Goal: Task Accomplishment & Management: Manage account settings

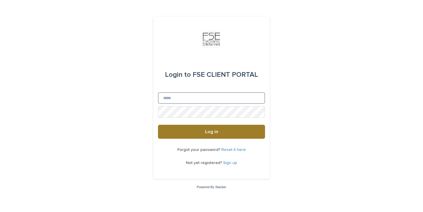
type input "**********"
click at [197, 129] on button "Log in" at bounding box center [211, 132] width 107 height 14
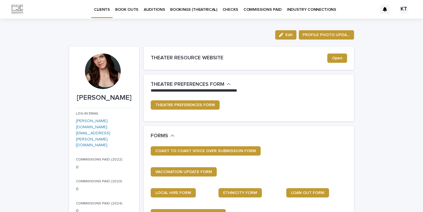
click at [293, 9] on p "INDUSTRY CONNECTIONS" at bounding box center [311, 6] width 49 height 12
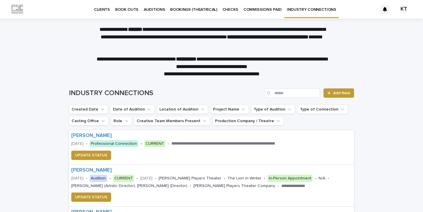
click at [195, 9] on p "BOOKINGS (THEATRICAL)" at bounding box center [193, 6] width 47 height 12
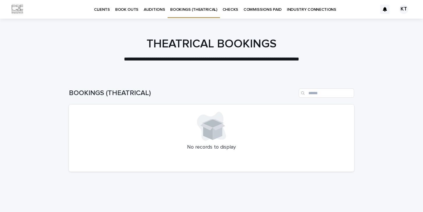
click at [207, 140] on icon at bounding box center [211, 126] width 29 height 29
click at [206, 125] on icon at bounding box center [212, 124] width 25 height 11
click at [294, 10] on p "INDUSTRY CONNECTIONS" at bounding box center [311, 6] width 49 height 12
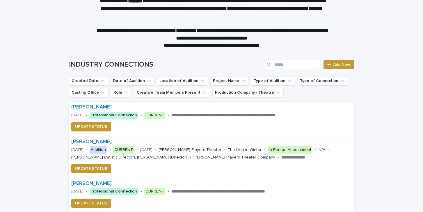
scroll to position [1, 0]
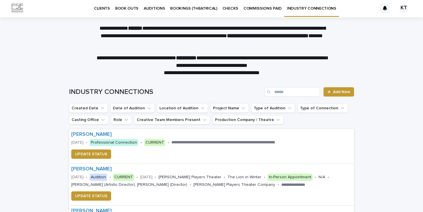
click at [201, 12] on link "BOOKINGS (THEATRICAL)" at bounding box center [193, 8] width 52 height 18
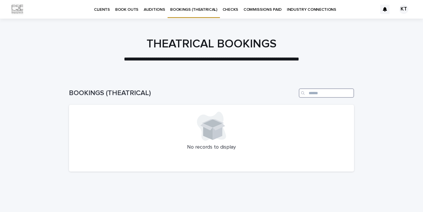
click at [313, 91] on input "Search" at bounding box center [326, 92] width 55 height 9
click at [148, 8] on p "AUDITIONS" at bounding box center [154, 6] width 21 height 12
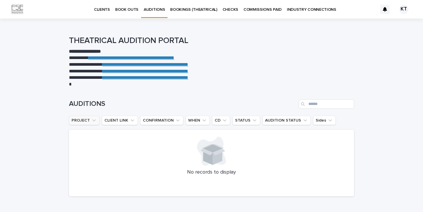
click at [90, 119] on button "PROJECT" at bounding box center [84, 120] width 31 height 9
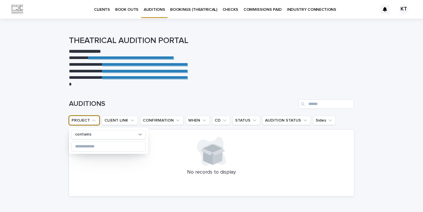
click at [90, 119] on button "PROJECT" at bounding box center [84, 120] width 31 height 9
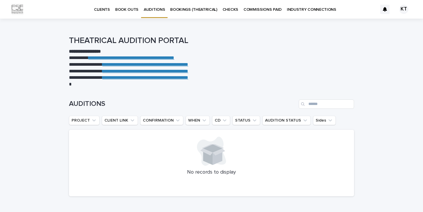
click at [121, 14] on link "BOOK OUTS" at bounding box center [127, 9] width 28 height 18
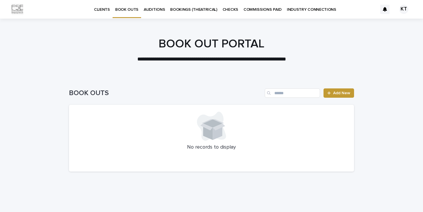
click at [100, 11] on p "CLIENTS" at bounding box center [102, 6] width 16 height 12
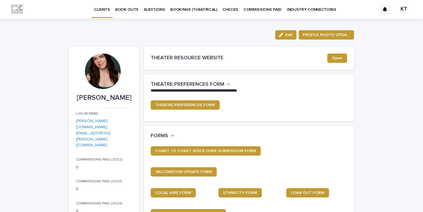
click at [299, 7] on p "INDUSTRY CONNECTIONS" at bounding box center [311, 6] width 49 height 12
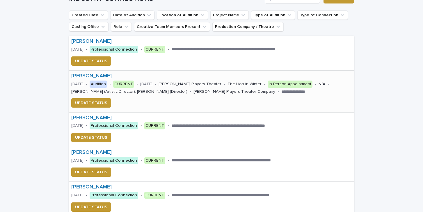
scroll to position [95, 0]
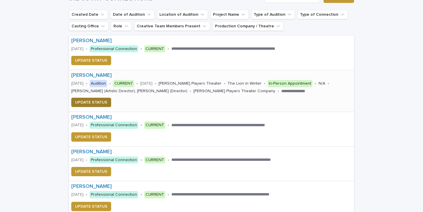
click at [97, 102] on span "UPDATE STATUS" at bounding box center [91, 102] width 32 height 6
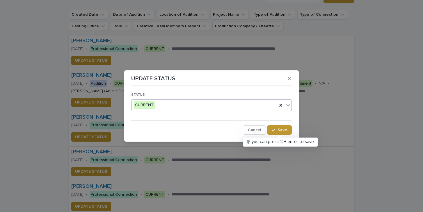
click at [199, 104] on div "CURRENT" at bounding box center [204, 105] width 146 height 10
click at [190, 88] on div "STATUS CURRENT Cancel Save" at bounding box center [211, 111] width 160 height 46
click at [249, 131] on span "Cancel" at bounding box center [254, 130] width 13 height 4
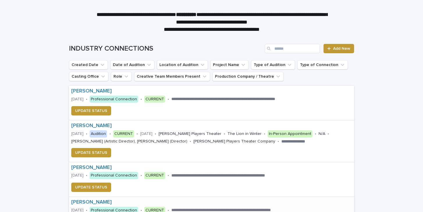
scroll to position [0, 0]
